Goal: Transaction & Acquisition: Purchase product/service

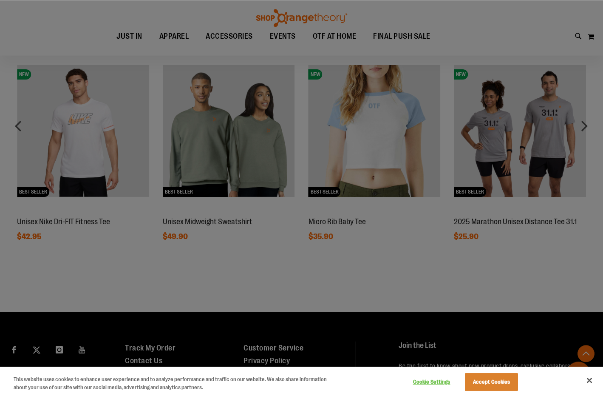
scroll to position [607, 0]
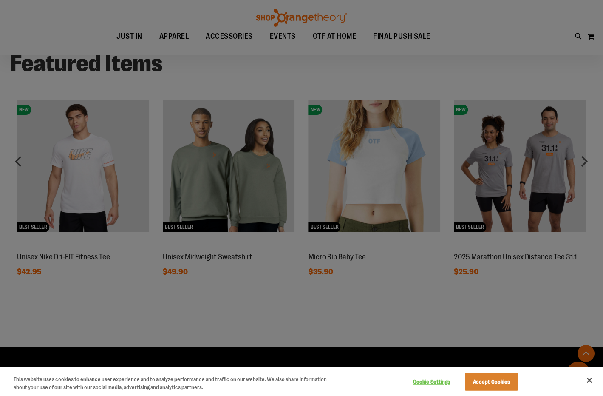
click at [333, 326] on div at bounding box center [301, 198] width 603 height 396
click at [590, 381] on button "Close" at bounding box center [589, 380] width 19 height 19
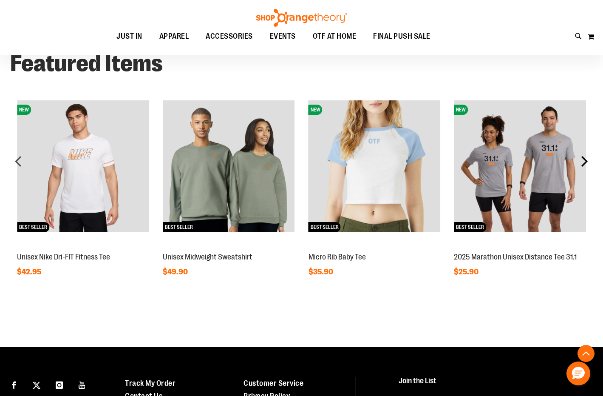
click at [585, 162] on div "next" at bounding box center [584, 161] width 17 height 17
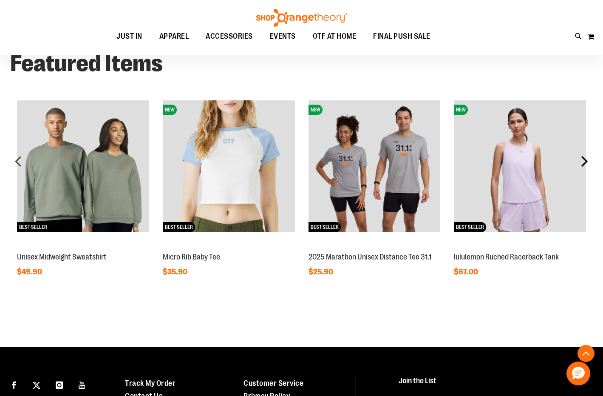
click at [585, 162] on div "next" at bounding box center [584, 161] width 17 height 17
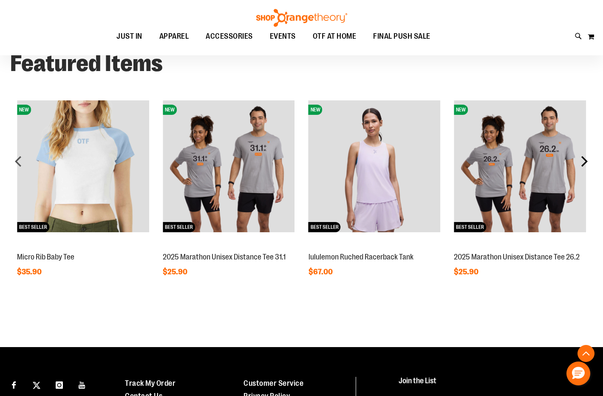
click at [585, 162] on div "next" at bounding box center [584, 161] width 17 height 17
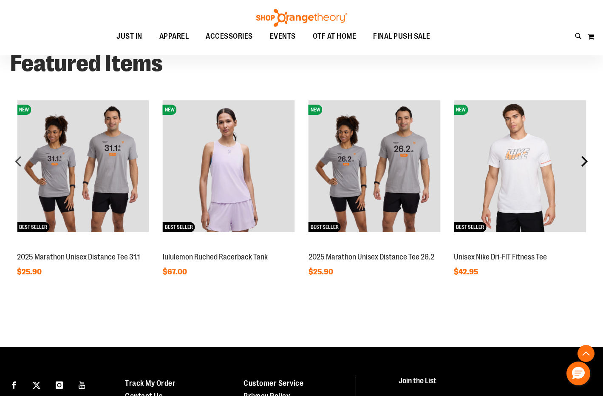
click at [585, 162] on div "next" at bounding box center [584, 161] width 17 height 17
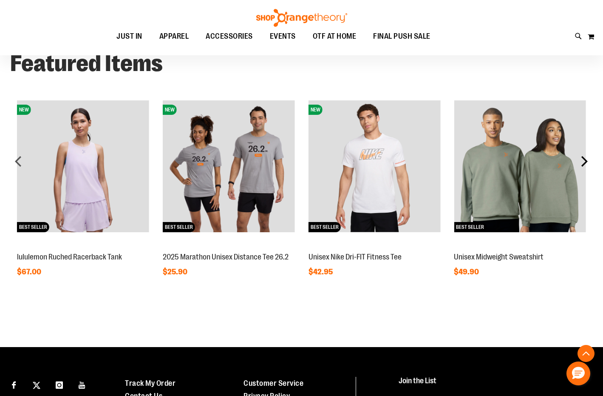
click at [585, 162] on div "next" at bounding box center [584, 161] width 17 height 17
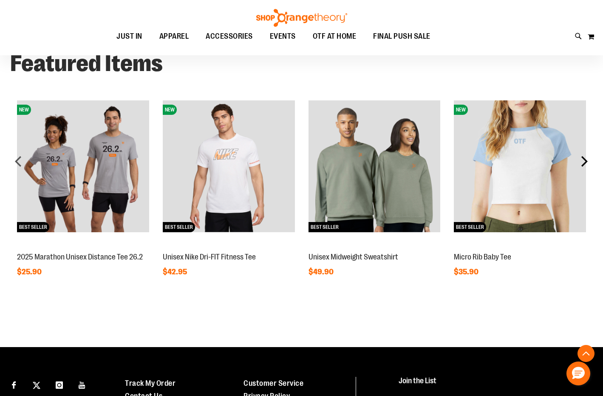
click at [585, 162] on div "next" at bounding box center [584, 161] width 17 height 17
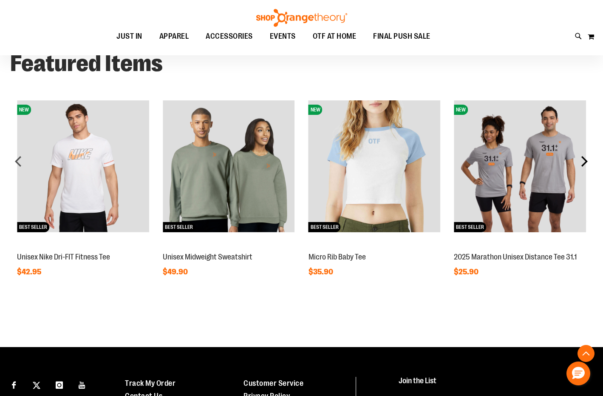
click at [585, 162] on div "next" at bounding box center [584, 161] width 17 height 17
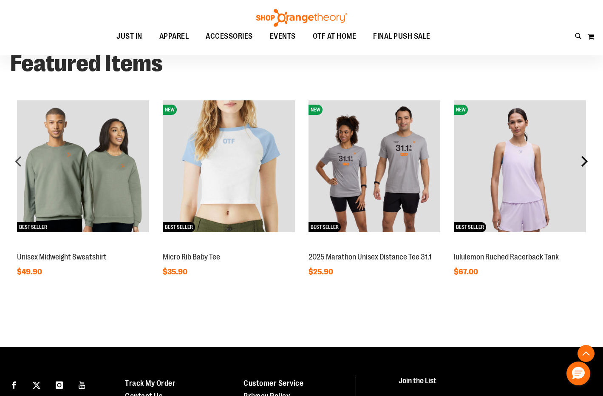
click at [585, 162] on div "next" at bounding box center [584, 161] width 17 height 17
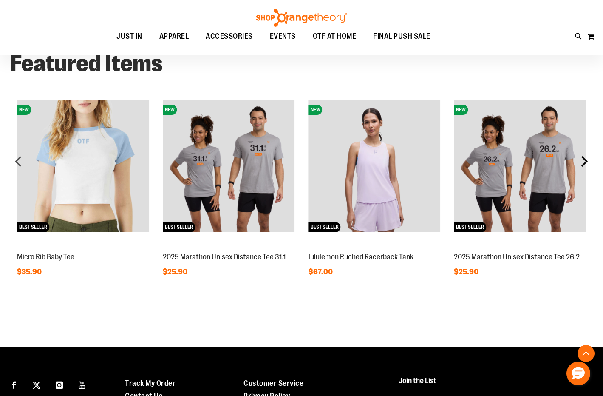
click at [585, 162] on div "next" at bounding box center [584, 161] width 17 height 17
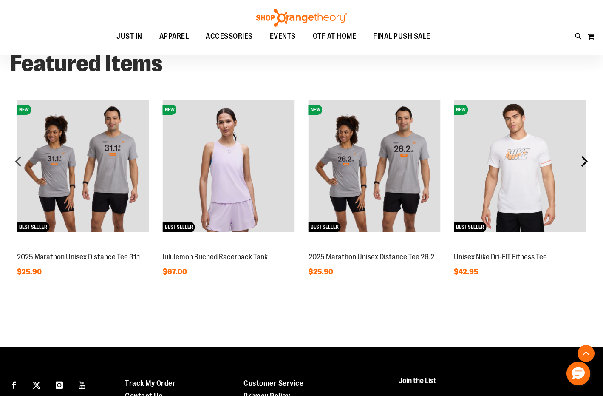
click at [585, 162] on div "next" at bounding box center [584, 161] width 17 height 17
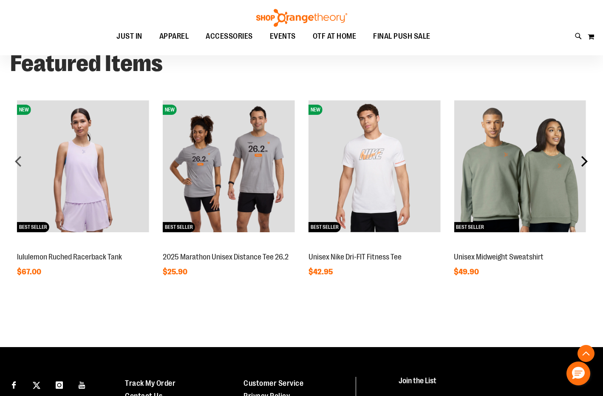
click at [585, 162] on div "next" at bounding box center [584, 161] width 17 height 17
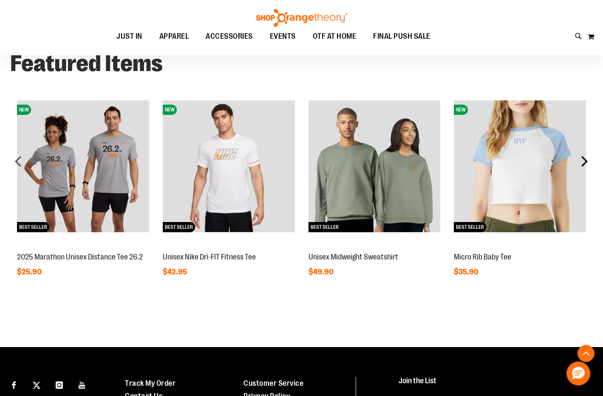
click at [585, 162] on div "next" at bounding box center [584, 161] width 17 height 17
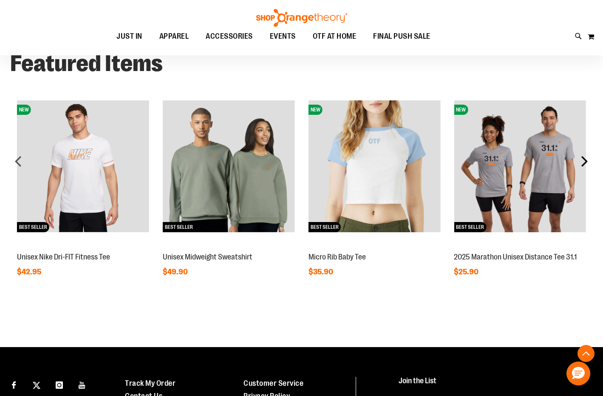
click at [585, 162] on div "next" at bounding box center [584, 161] width 17 height 17
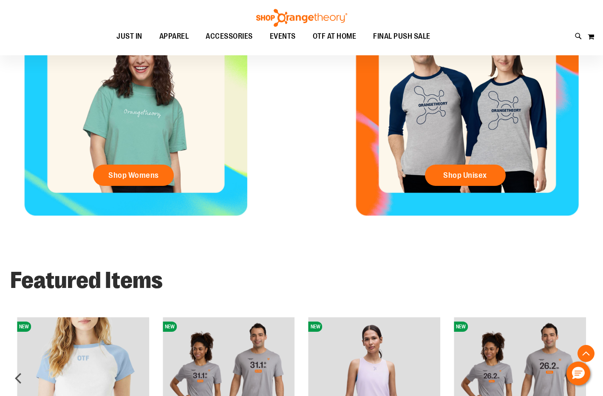
scroll to position [173, 0]
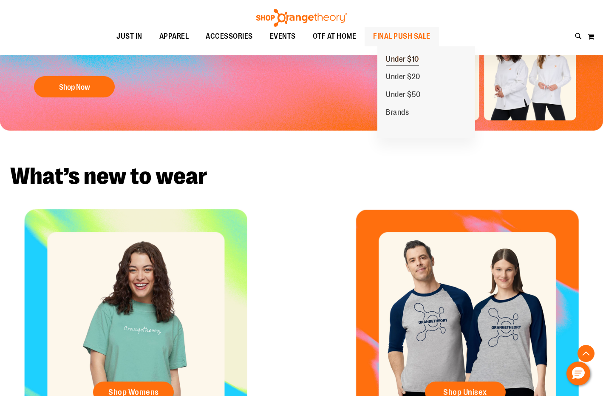
click at [418, 55] on link "Under $10" at bounding box center [403, 60] width 50 height 18
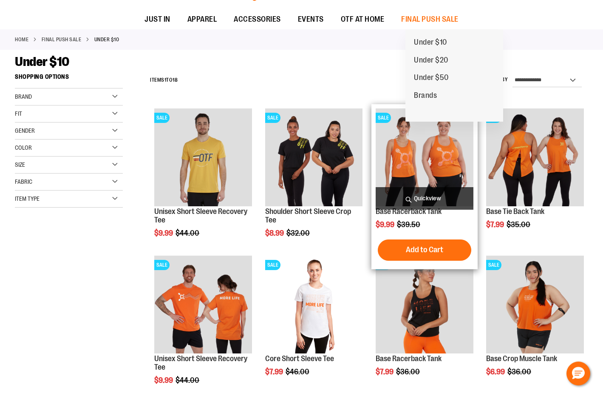
scroll to position [130, 0]
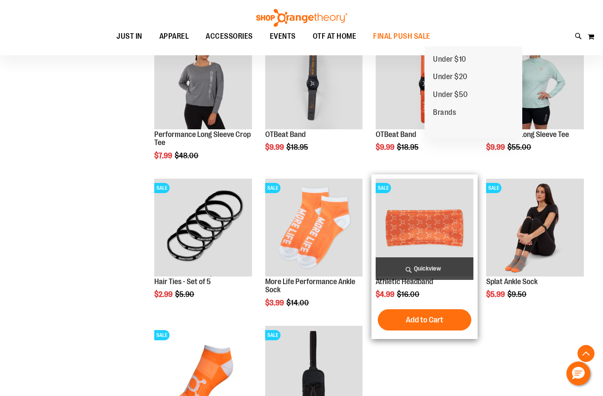
scroll to position [516, 0]
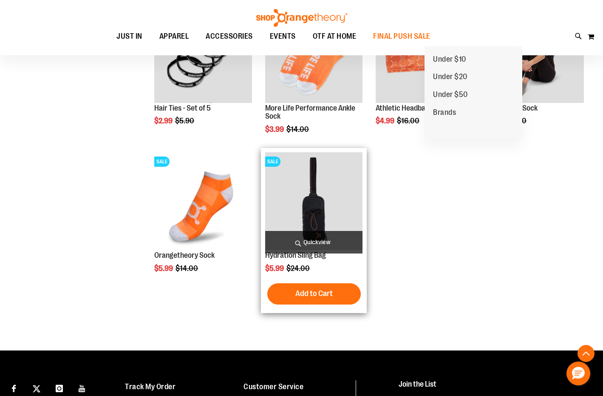
click at [311, 186] on img "product" at bounding box center [314, 201] width 98 height 98
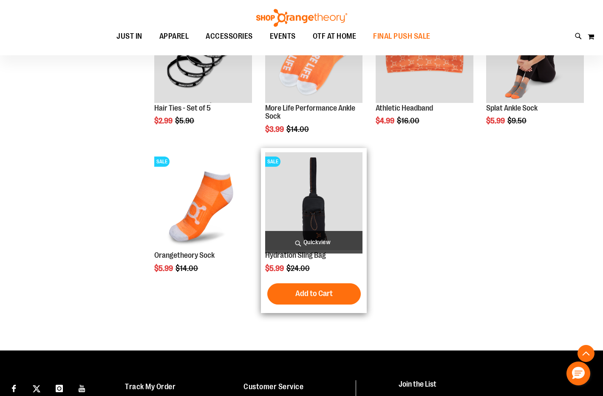
click at [342, 213] on img "product" at bounding box center [314, 201] width 98 height 98
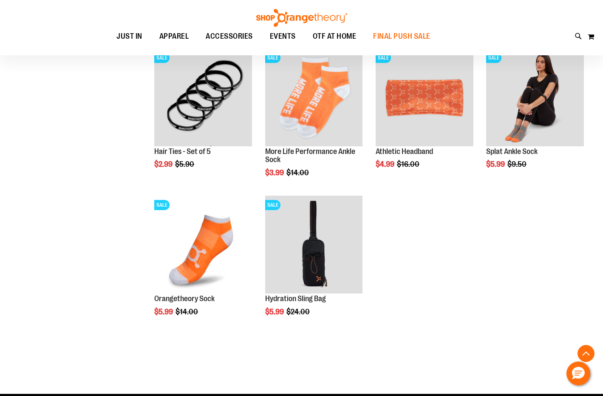
scroll to position [256, 0]
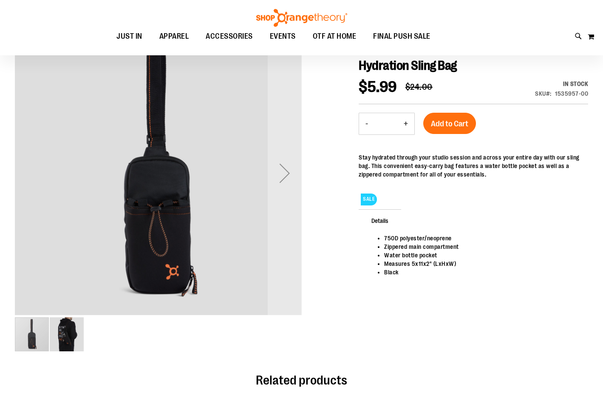
scroll to position [36, 0]
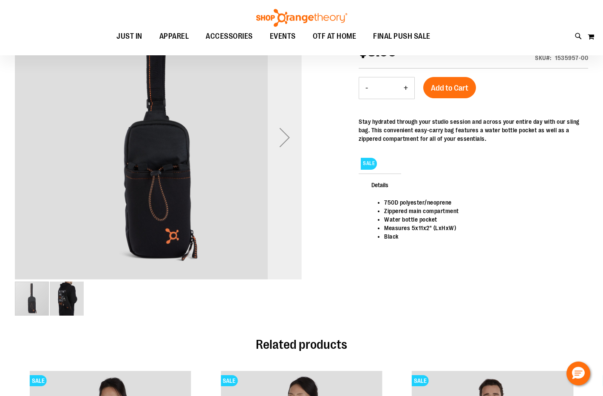
click at [284, 145] on div "Next" at bounding box center [285, 137] width 34 height 34
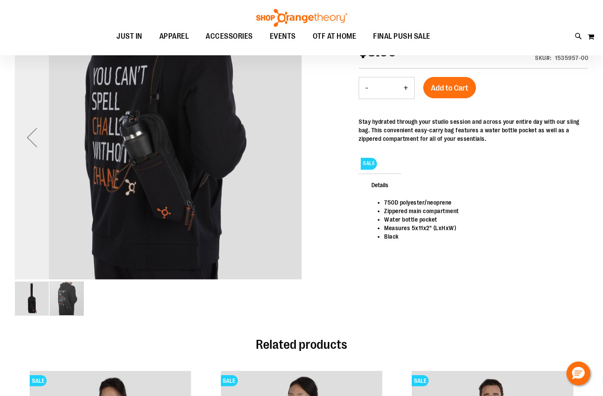
click at [38, 135] on div "Previous" at bounding box center [32, 137] width 34 height 34
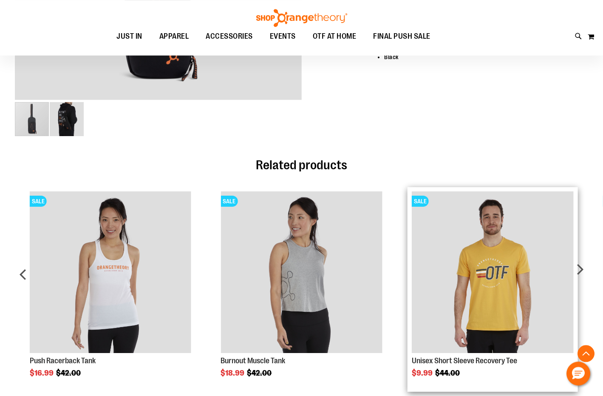
scroll to position [269, 0]
